Goal: Task Accomplishment & Management: Use online tool/utility

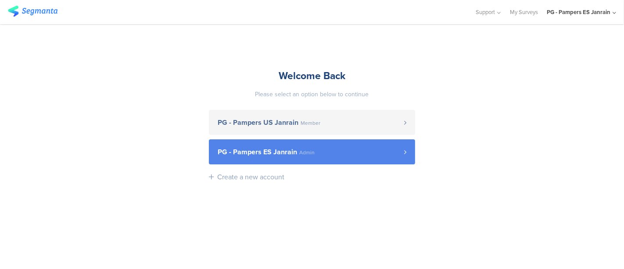
click at [273, 154] on span "PG - Pampers ES Janrain" at bounding box center [257, 151] width 79 height 7
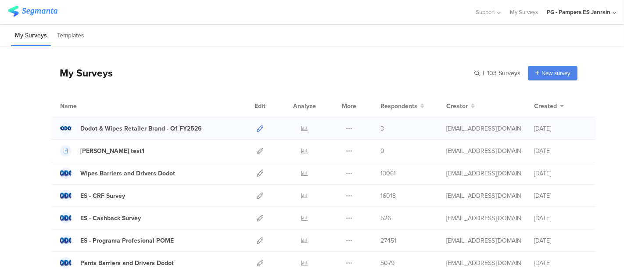
click at [257, 125] on icon at bounding box center [260, 128] width 7 height 7
click at [490, 72] on input "text" at bounding box center [459, 73] width 123 height 14
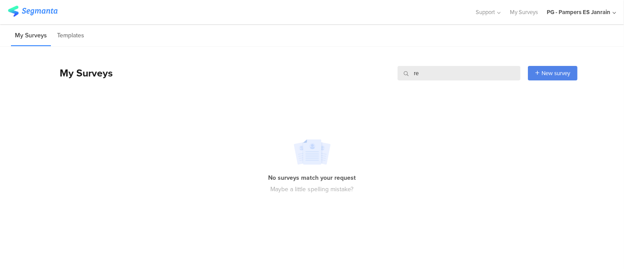
type input "r"
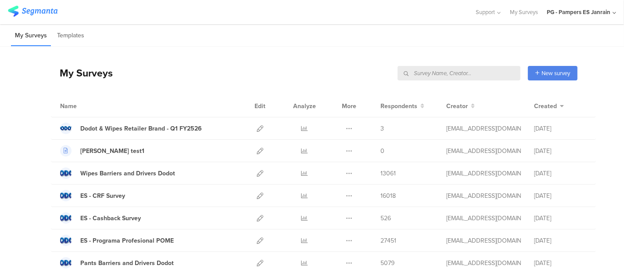
click at [457, 77] on input "text" at bounding box center [459, 73] width 123 height 14
paste input "c5626l"
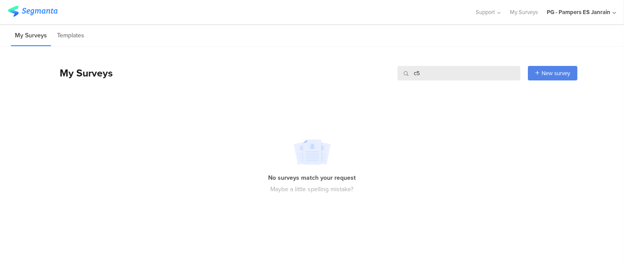
type input "c"
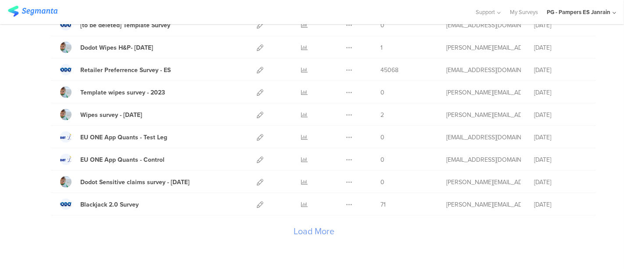
scroll to position [1054, 0]
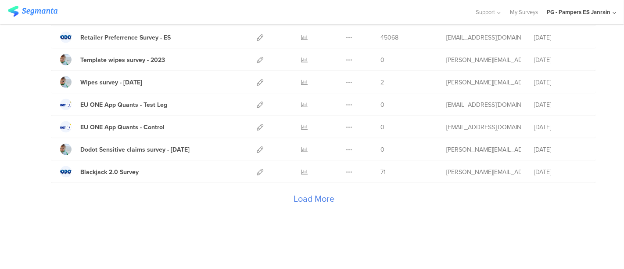
click at [300, 189] on div "Load More" at bounding box center [314, 200] width 527 height 35
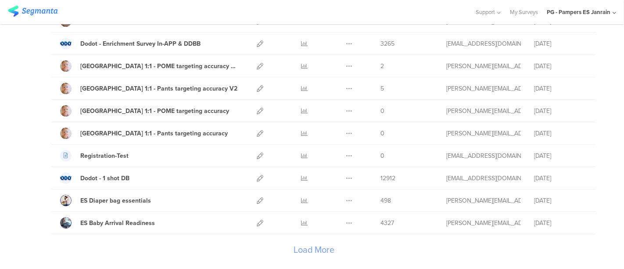
scroll to position [2122, 0]
click at [292, 234] on div "Load More" at bounding box center [314, 251] width 527 height 35
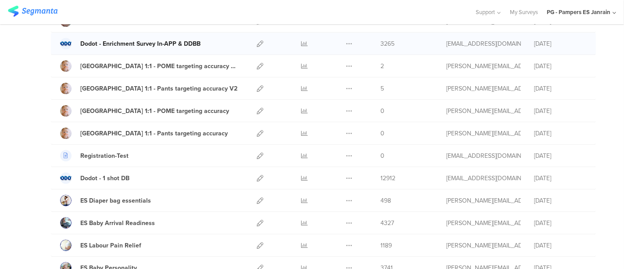
click at [180, 38] on link "Dodot - Enrichment Survey In-APP & DDBB" at bounding box center [130, 43] width 140 height 11
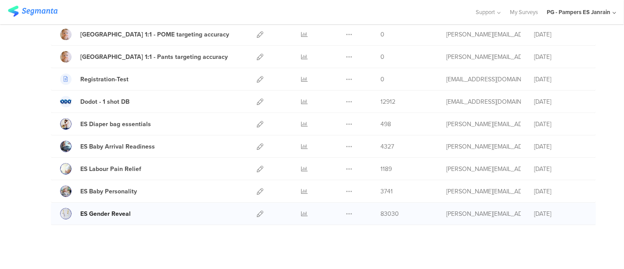
click at [123, 209] on div "ES Gender Reveal" at bounding box center [105, 213] width 50 height 9
click at [117, 187] on div "ES Baby Personality" at bounding box center [108, 191] width 57 height 9
click at [114, 164] on div "ES Labour Pain Relief" at bounding box center [110, 168] width 61 height 9
click at [110, 142] on div "ES Baby Arrival Readiness" at bounding box center [117, 146] width 75 height 9
click at [109, 119] on div "ES Diaper bag essentials Duplicate Export" at bounding box center [323, 124] width 545 height 22
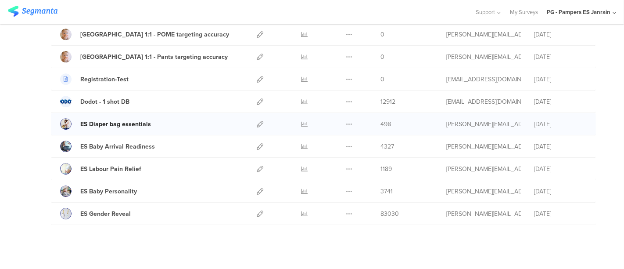
click at [114, 119] on div "ES Diaper bag essentials" at bounding box center [115, 123] width 71 height 9
click at [119, 119] on div "ES Diaper bag essentials" at bounding box center [115, 123] width 71 height 9
click at [119, 98] on div "Dodot - 1 shot DB Duplicate Export 12912" at bounding box center [323, 101] width 545 height 22
click at [115, 97] on div "Dodot - 1 shot DB" at bounding box center [104, 101] width 49 height 9
click at [112, 75] on div "Registration-Test" at bounding box center [104, 79] width 48 height 9
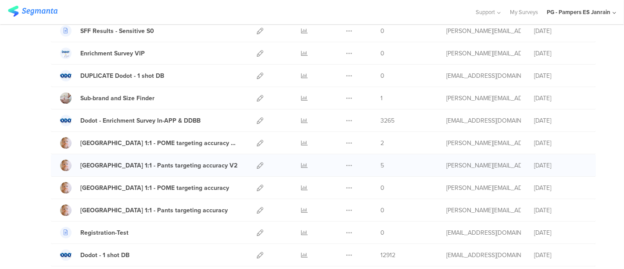
scroll to position [2044, 0]
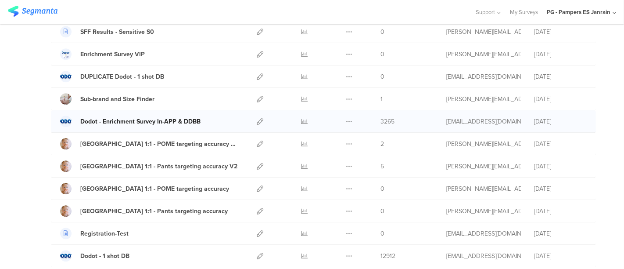
click at [117, 117] on div "Dodot - Enrichment Survey In-APP & DDBB" at bounding box center [140, 121] width 120 height 9
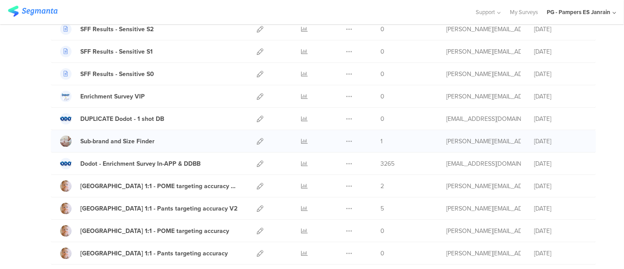
scroll to position [2000, 0]
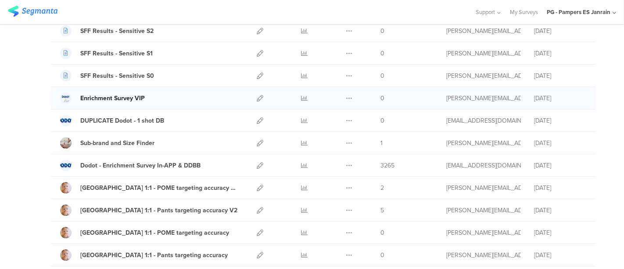
click at [131, 94] on div "Enrichment Survey VIP" at bounding box center [112, 98] width 65 height 9
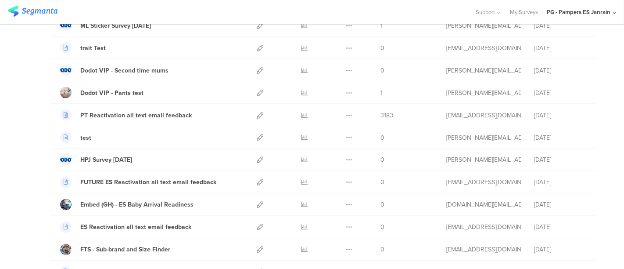
scroll to position [1288, 0]
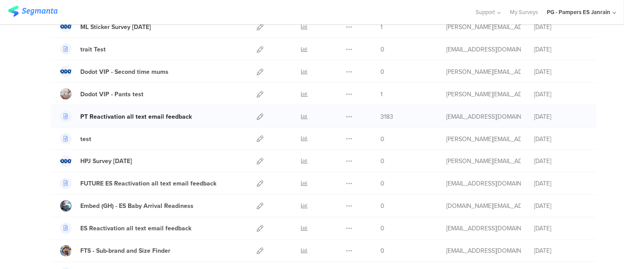
click at [118, 112] on div "PT Reactivation all text email feedback" at bounding box center [136, 116] width 112 height 9
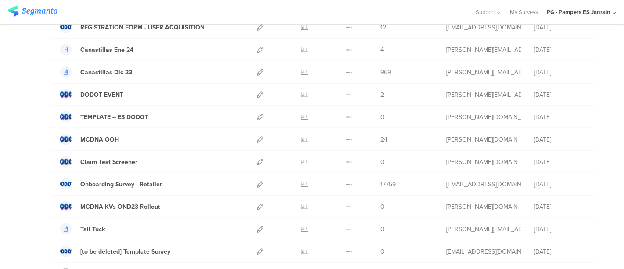
scroll to position [792, 0]
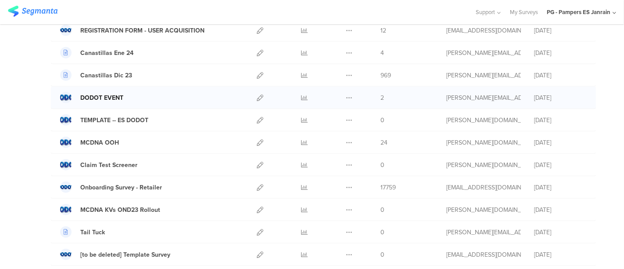
click at [114, 93] on div "DODOT EVENT" at bounding box center [101, 97] width 43 height 9
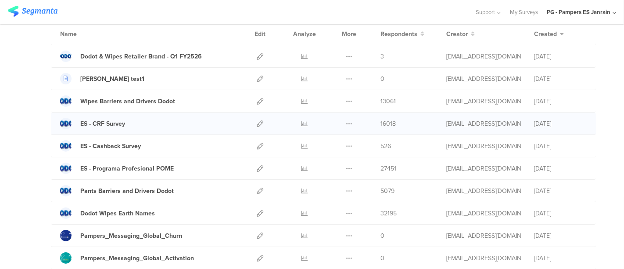
scroll to position [0, 0]
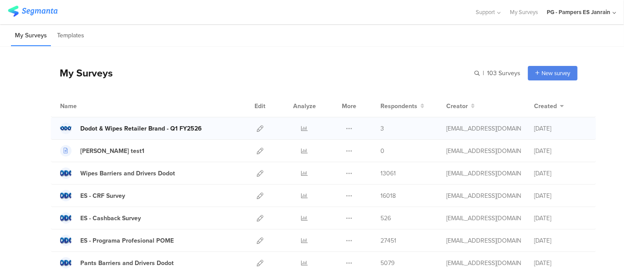
click at [128, 132] on div "Dodot & Wipes Retailer Brand - Q1 FY2526" at bounding box center [141, 128] width 122 height 9
click at [257, 123] on link at bounding box center [260, 128] width 7 height 22
click at [576, 16] on div "PG - Pampers ES Janrain" at bounding box center [579, 12] width 64 height 8
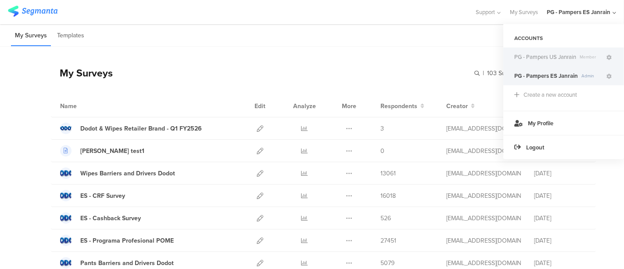
click at [553, 58] on span "PG - Pampers US Janrain" at bounding box center [545, 57] width 62 height 8
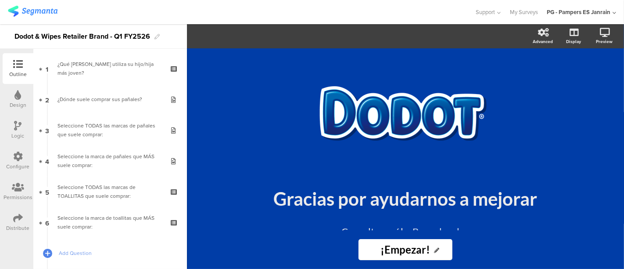
click at [18, 160] on icon at bounding box center [18, 156] width 10 height 10
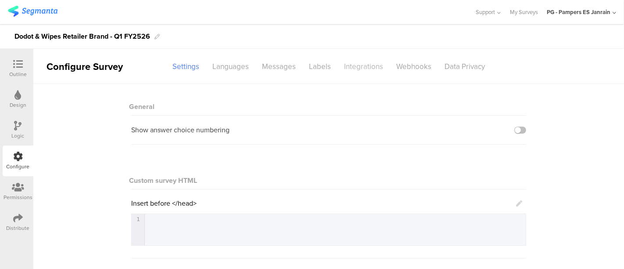
click at [340, 66] on div "Integrations" at bounding box center [364, 66] width 52 height 15
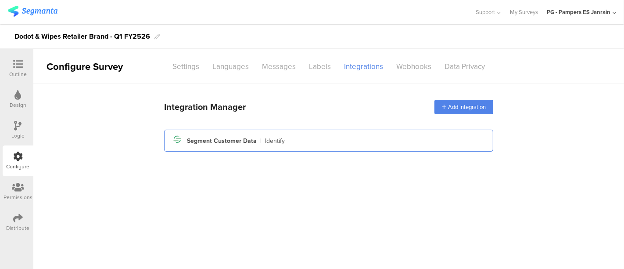
click at [230, 140] on div "Segment Customer Data" at bounding box center [222, 140] width 70 height 9
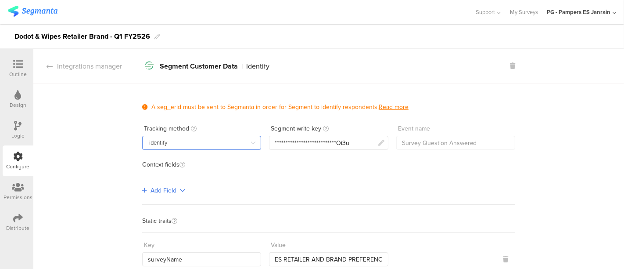
click at [200, 136] on input "identify" at bounding box center [201, 143] width 119 height 14
click at [173, 161] on li "track" at bounding box center [202, 165] width 126 height 15
type input "track"
click at [325, 146] on div "**********" at bounding box center [312, 142] width 75 height 9
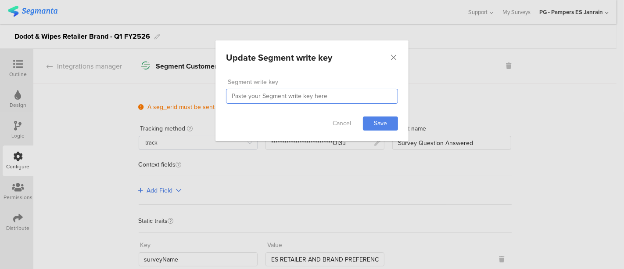
click at [309, 98] on input "dialog" at bounding box center [312, 96] width 172 height 15
paste input "Jf5wJmlSoTxwaFSDWlKilsj5PmbGOi3u"
type input "Jf5wJmlSoTxwaFSDWlKilsj5PmbGOi3u"
click at [385, 119] on link "Save" at bounding box center [380, 123] width 35 height 14
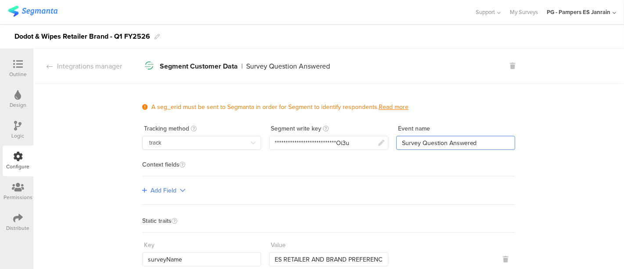
click at [464, 147] on input "Survey Question Answered" at bounding box center [455, 143] width 119 height 14
click at [432, 144] on input "Survey Question Answered" at bounding box center [455, 143] width 119 height 14
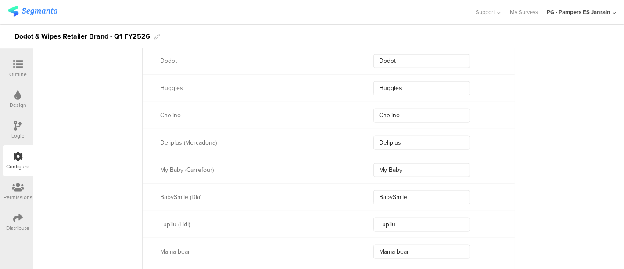
scroll to position [890, 0]
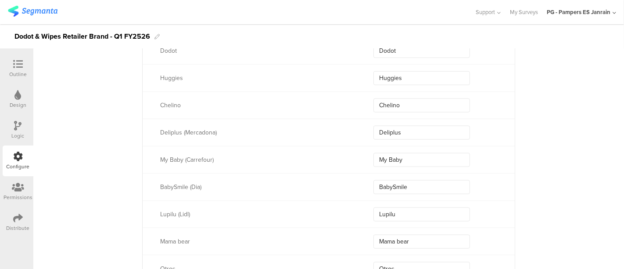
click at [18, 211] on div "Distribute" at bounding box center [18, 222] width 31 height 31
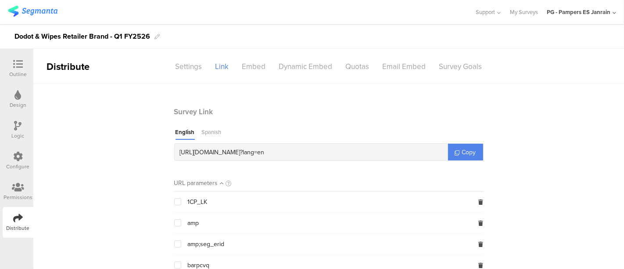
click at [211, 137] on div "Spanish" at bounding box center [212, 134] width 20 height 12
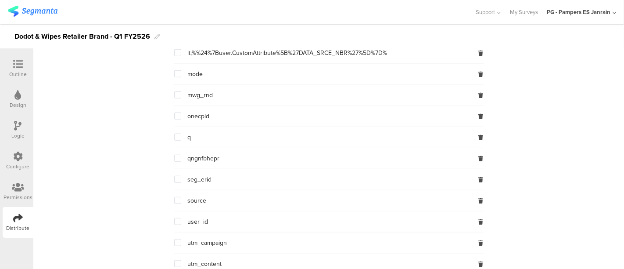
scroll to position [647, 0]
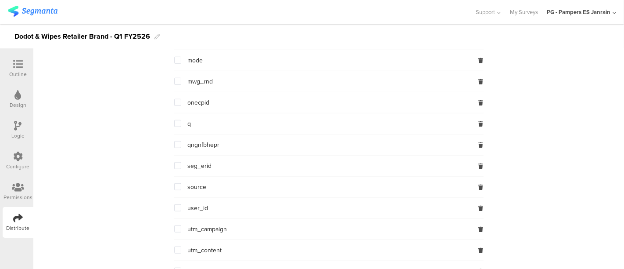
click at [177, 163] on span at bounding box center [177, 165] width 7 height 7
click at [181, 162] on input "checkbox" at bounding box center [181, 162] width 0 height 0
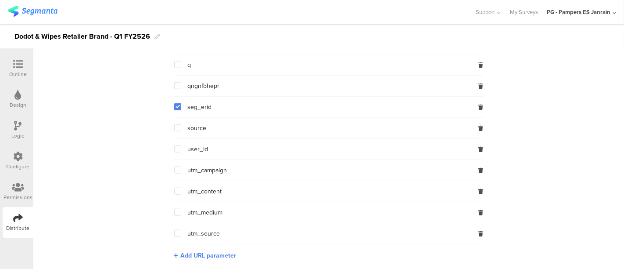
click at [176, 147] on span at bounding box center [177, 148] width 7 height 7
click at [181, 145] on input "checkbox" at bounding box center [181, 145] width 0 height 0
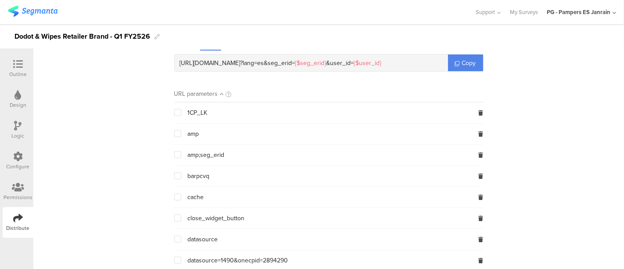
scroll to position [0, 0]
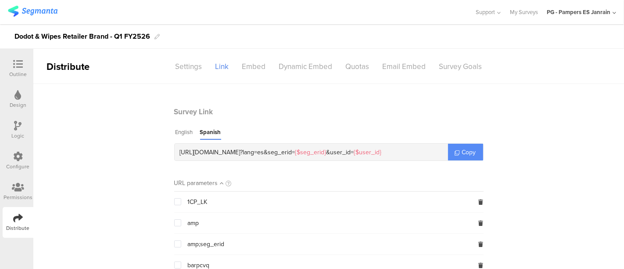
click at [454, 148] on link "Copy" at bounding box center [465, 152] width 35 height 17
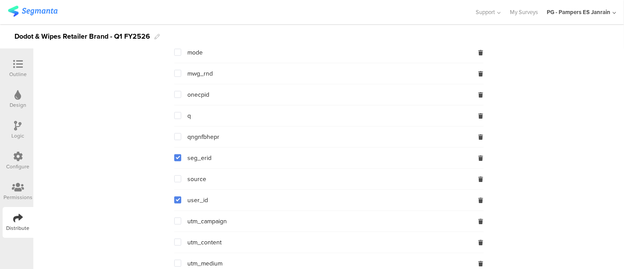
scroll to position [656, 0]
click at [176, 195] on span at bounding box center [177, 198] width 7 height 7
click at [181, 195] on input "checkbox" at bounding box center [181, 195] width 0 height 0
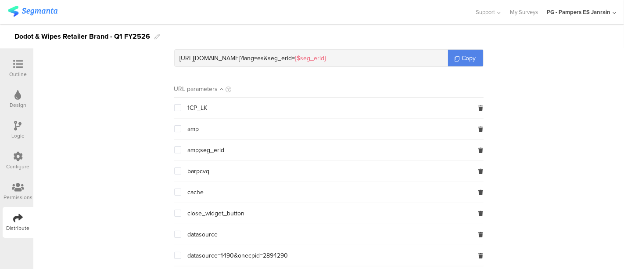
scroll to position [0, 0]
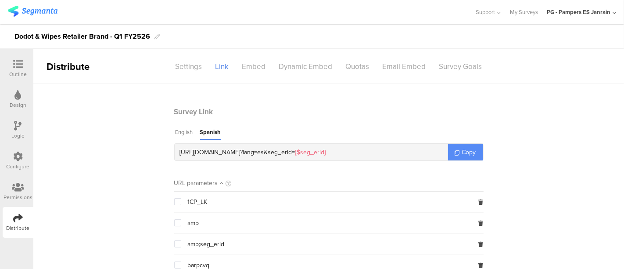
click at [455, 153] on icon at bounding box center [457, 152] width 5 height 5
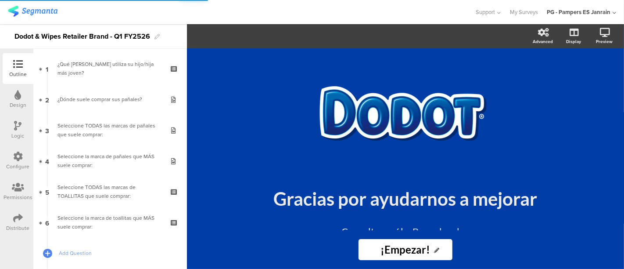
click at [246, 63] on div "/" at bounding box center [405, 116] width 325 height 110
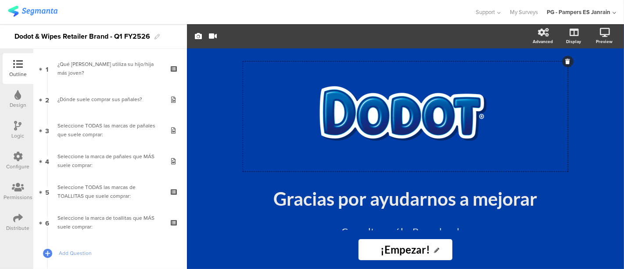
click at [12, 162] on div "Configure" at bounding box center [18, 166] width 23 height 8
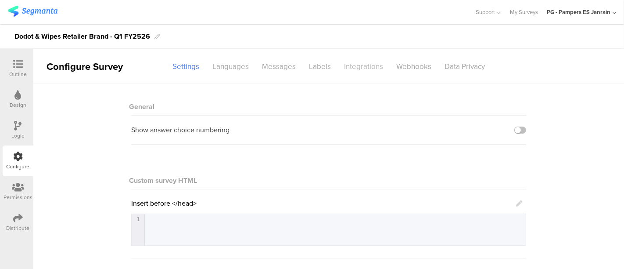
click at [343, 62] on div "Integrations" at bounding box center [364, 66] width 52 height 15
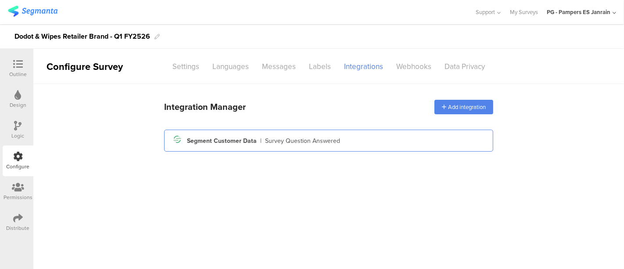
click at [245, 134] on div "Segment icon Created with Sketch. Segment Customer Data | Survey Question Answe…" at bounding box center [328, 140] width 315 height 15
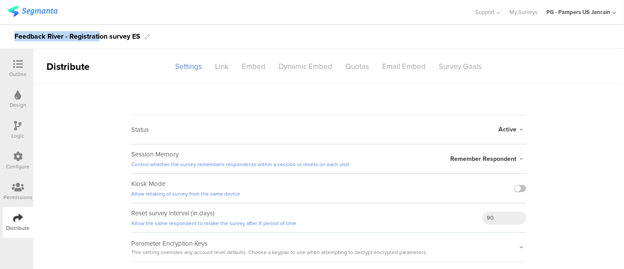
drag, startPoint x: 13, startPoint y: 37, endPoint x: 101, endPoint y: 39, distance: 87.4
click at [101, 39] on div "Feedback River - Registration survey ES" at bounding box center [312, 36] width 624 height 25
click at [18, 167] on div "Configure" at bounding box center [18, 166] width 23 height 8
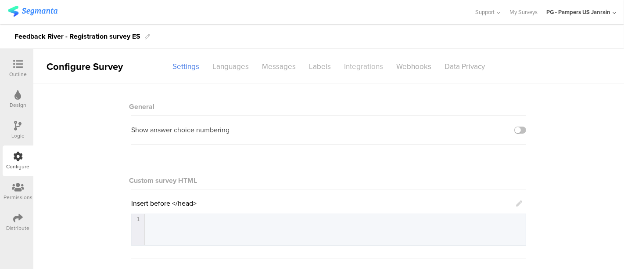
click at [349, 68] on div "Integrations" at bounding box center [364, 66] width 52 height 15
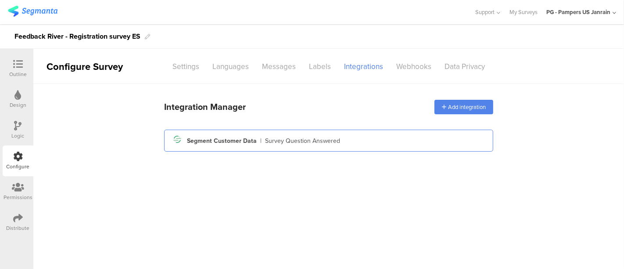
click at [220, 136] on div "Segment Customer Data" at bounding box center [222, 140] width 70 height 9
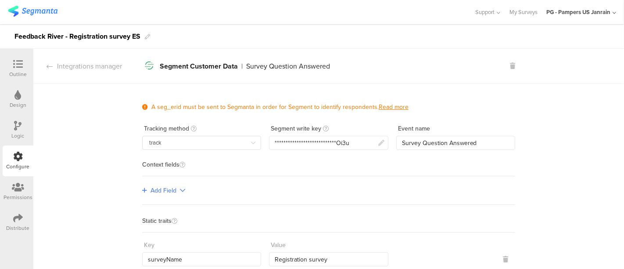
click at [27, 215] on div "Distribute" at bounding box center [18, 222] width 31 height 31
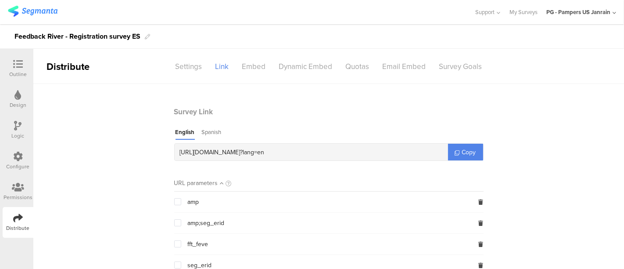
click at [9, 169] on div "Configure" at bounding box center [18, 166] width 23 height 8
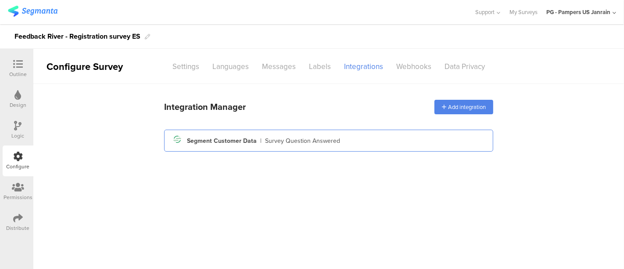
click at [225, 145] on div "Segment icon Created with Sketch. Segment Customer Data | Survey Question Answe…" at bounding box center [328, 140] width 315 height 15
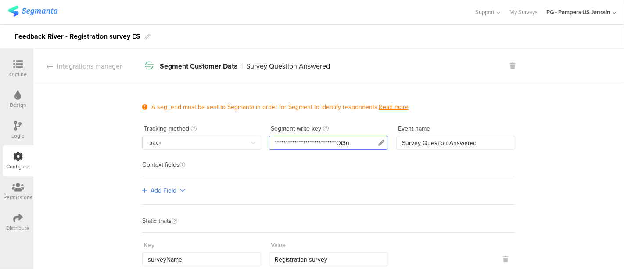
click at [371, 139] on div "**********" at bounding box center [328, 143] width 119 height 14
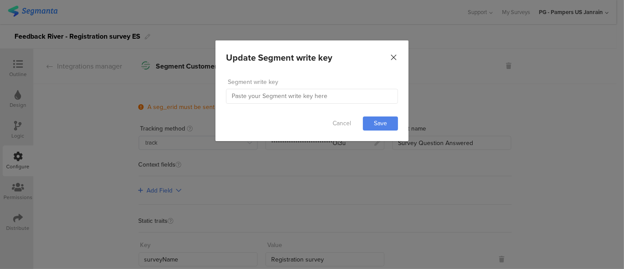
click at [394, 53] on icon "Close" at bounding box center [393, 57] width 9 height 9
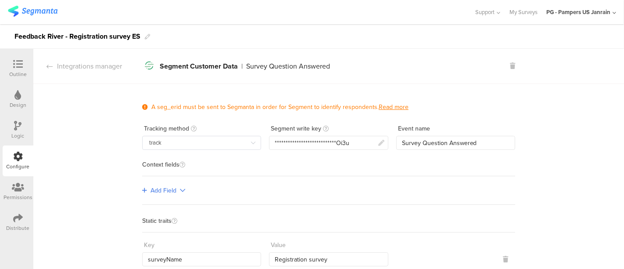
click at [18, 221] on icon at bounding box center [18, 218] width 10 height 10
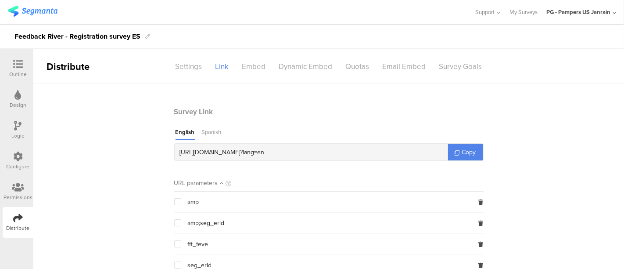
click at [202, 133] on div "Spanish" at bounding box center [212, 134] width 20 height 12
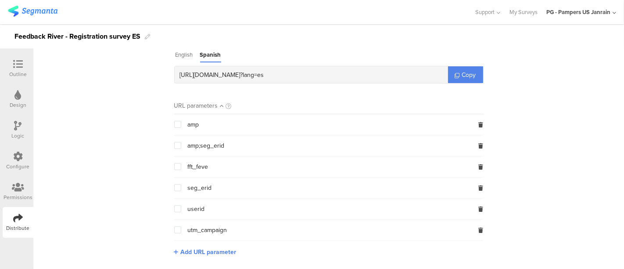
click at [176, 191] on span at bounding box center [177, 188] width 7 height 8
click at [181, 184] on input "checkbox" at bounding box center [181, 184] width 0 height 0
click at [460, 68] on main "English Spanish https://pgsurveys.segmanta.com/c5626l ? lang=es & seg_erid= {$s…" at bounding box center [328, 66] width 309 height 33
click at [460, 68] on link "Copy" at bounding box center [465, 74] width 35 height 17
click at [174, 187] on span at bounding box center [177, 187] width 7 height 7
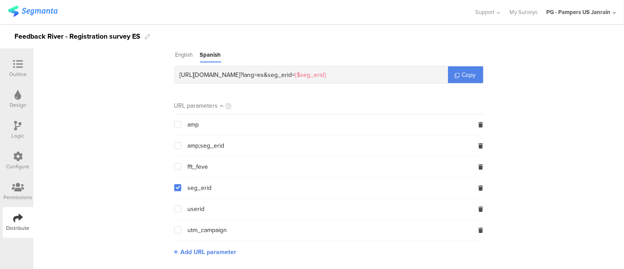
click at [181, 184] on input "checkbox" at bounding box center [181, 184] width 0 height 0
click at [176, 206] on span at bounding box center [177, 208] width 7 height 7
click at [181, 205] on input "checkbox" at bounding box center [181, 205] width 0 height 0
click at [468, 74] on span "Copy" at bounding box center [469, 74] width 14 height 9
click at [175, 205] on span at bounding box center [177, 208] width 7 height 7
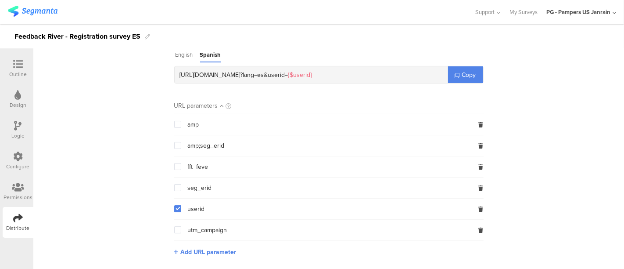
click at [181, 205] on input "checkbox" at bounding box center [181, 205] width 0 height 0
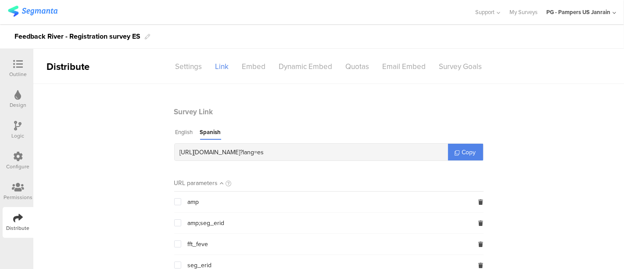
click at [93, 88] on main "Survey Link English Spanish https://pgsurveys.segmanta.com/c5626l ? lang=es Cop…" at bounding box center [328, 215] width 591 height 263
